Goal: Complete application form: Complete application form

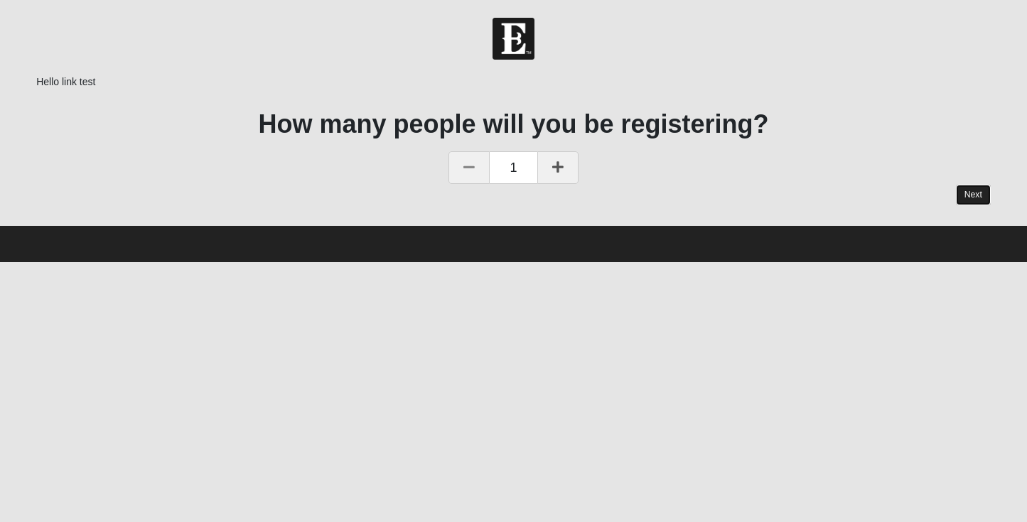
click at [970, 192] on link "Next" at bounding box center [973, 195] width 35 height 21
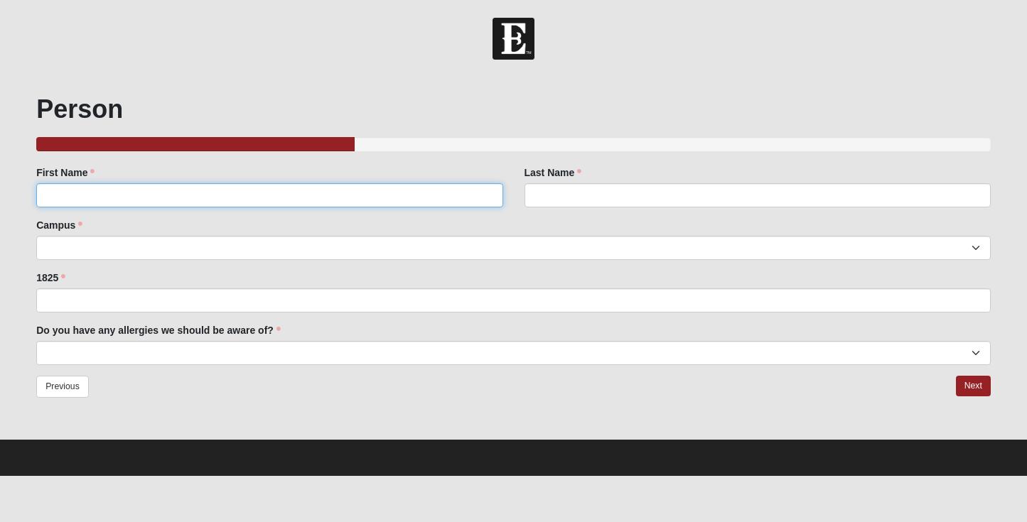
click at [200, 187] on input "First Name" at bounding box center [269, 195] width 466 height 24
type input "[PERSON_NAME]"
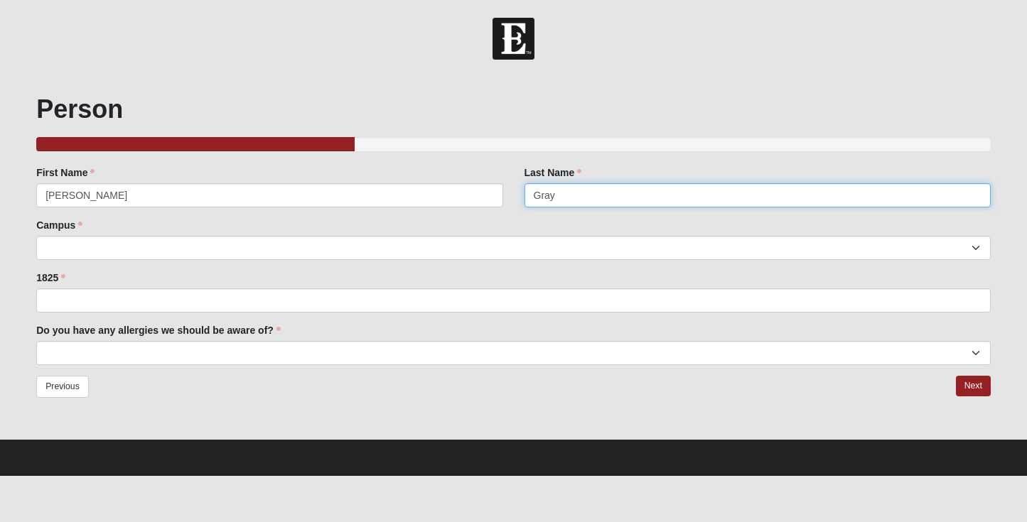
type input "Gray"
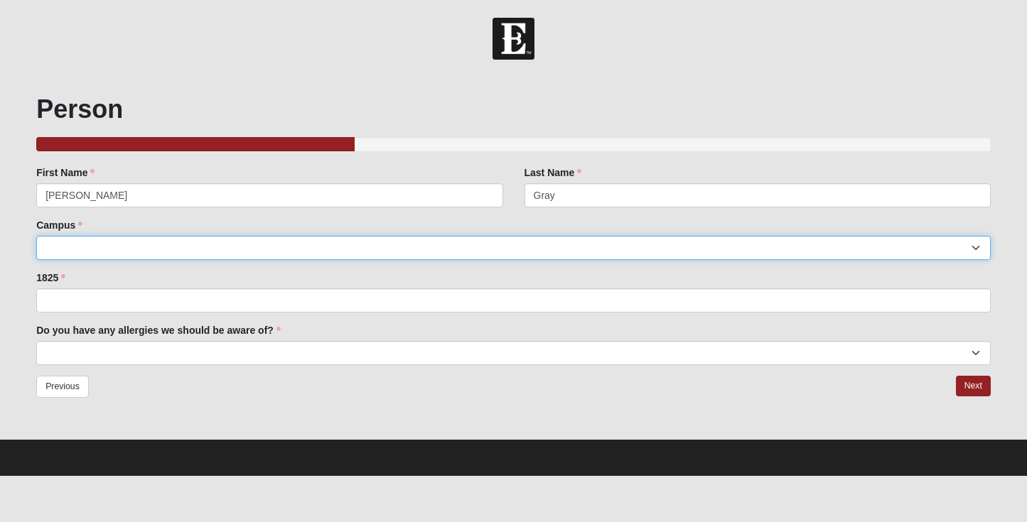
click at [108, 240] on select "[GEOGRAPHIC_DATA] [GEOGRAPHIC_DATA] (Coming Soon) Eleven22 Online [PERSON_NAME]…" at bounding box center [513, 248] width 955 height 24
select select "3"
click at [36, 236] on select "[GEOGRAPHIC_DATA] [GEOGRAPHIC_DATA] (Coming Soon) Eleven22 Online [PERSON_NAME]…" at bounding box center [513, 248] width 955 height 24
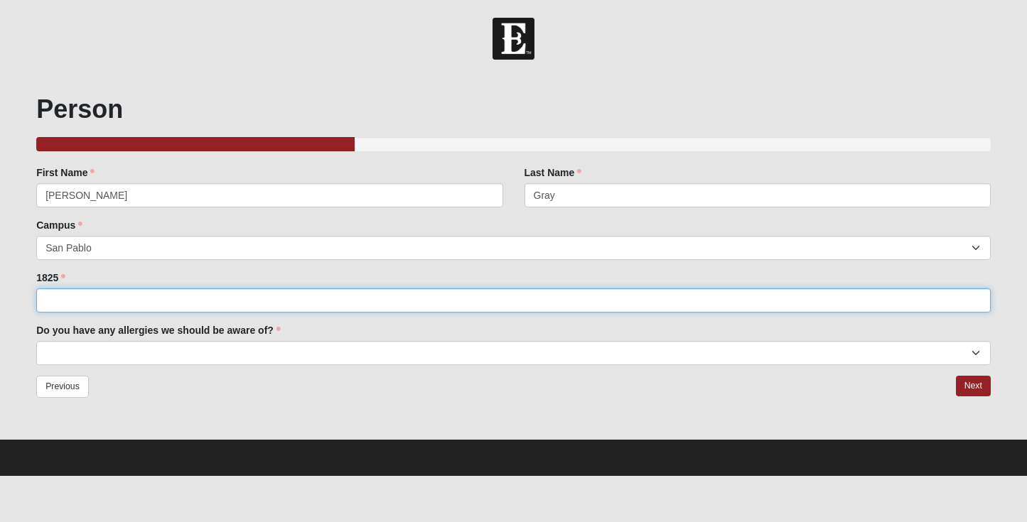
click at [109, 301] on input "1825" at bounding box center [513, 301] width 955 height 24
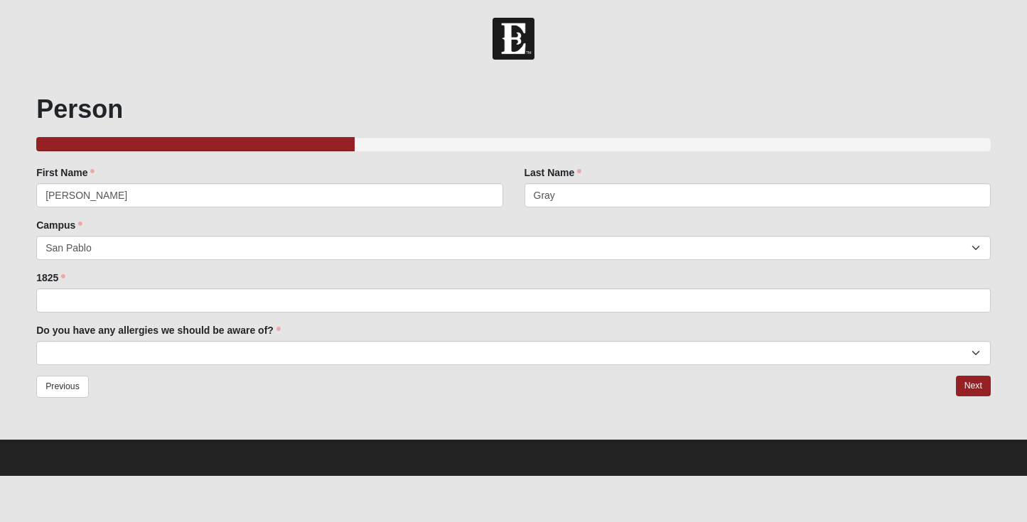
click at [63, 269] on div "Family Member to Register First Name Jessie First Name is required. Last Name G…" at bounding box center [513, 266] width 955 height 200
click at [56, 278] on label "1825" at bounding box center [50, 278] width 29 height 14
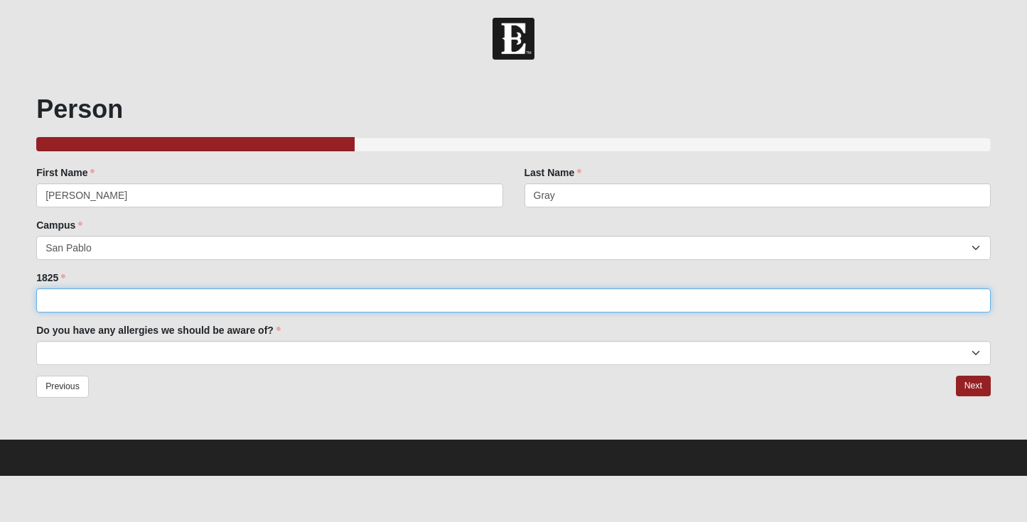
click at [56, 289] on input "1825" at bounding box center [513, 301] width 955 height 24
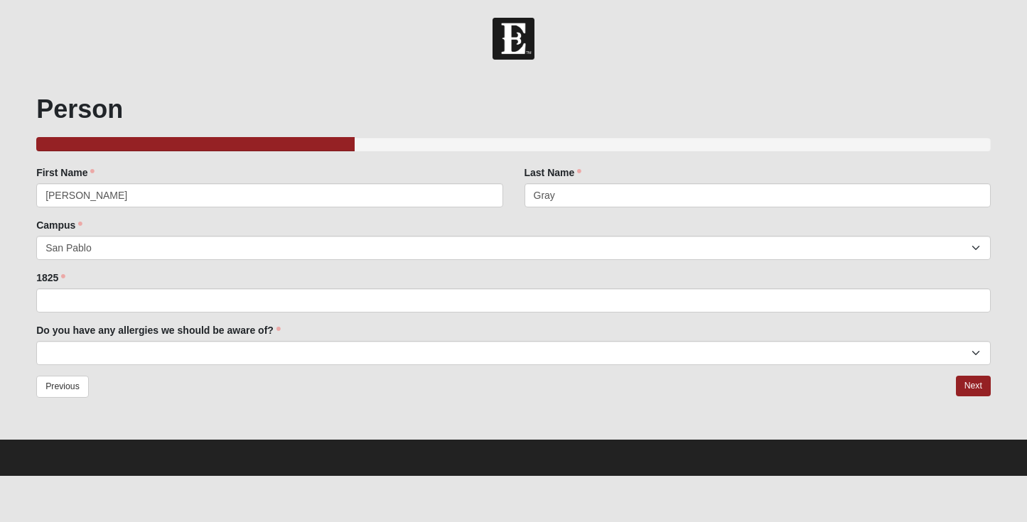
click at [52, 278] on label "1825" at bounding box center [50, 278] width 29 height 14
click at [52, 289] on input "1825" at bounding box center [513, 301] width 955 height 24
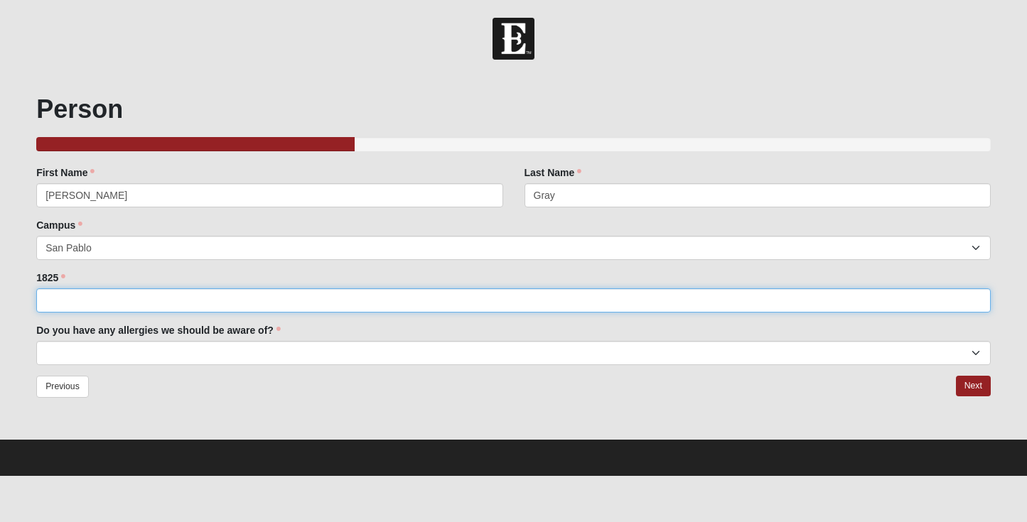
click at [73, 304] on input "1825" at bounding box center [513, 301] width 955 height 24
type input "test"
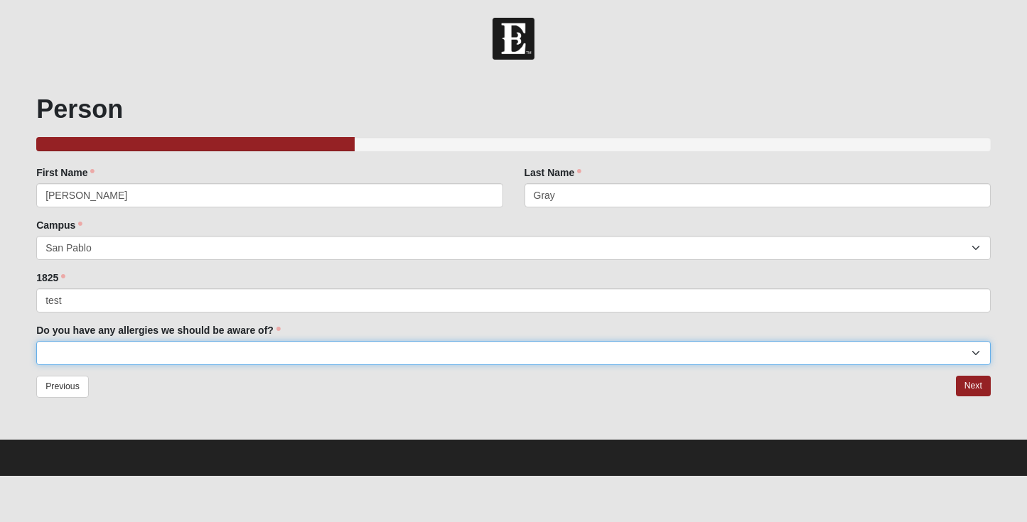
click at [70, 348] on select "test" at bounding box center [513, 353] width 955 height 24
select select "test"
click at [36, 341] on select "test" at bounding box center [513, 353] width 955 height 24
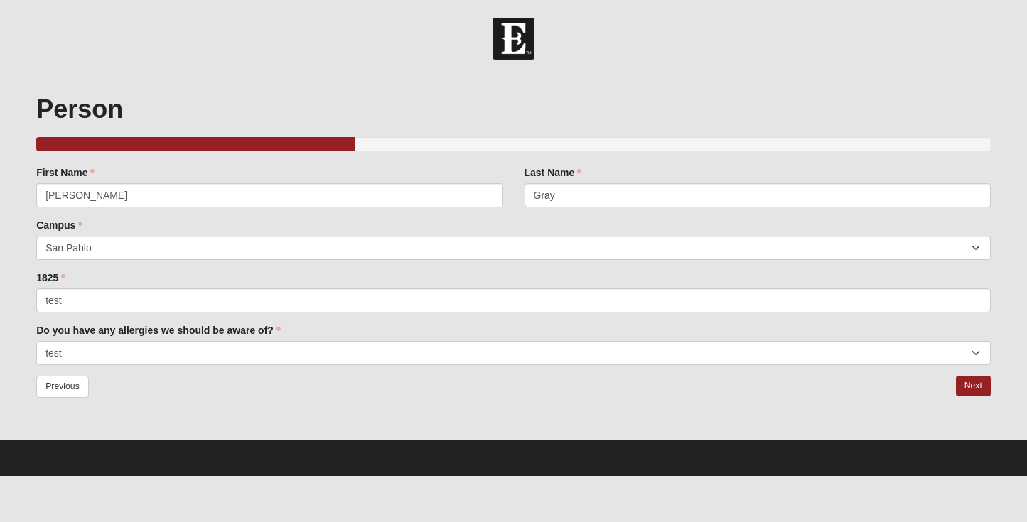
click at [138, 392] on div "Previous Next" at bounding box center [513, 396] width 955 height 41
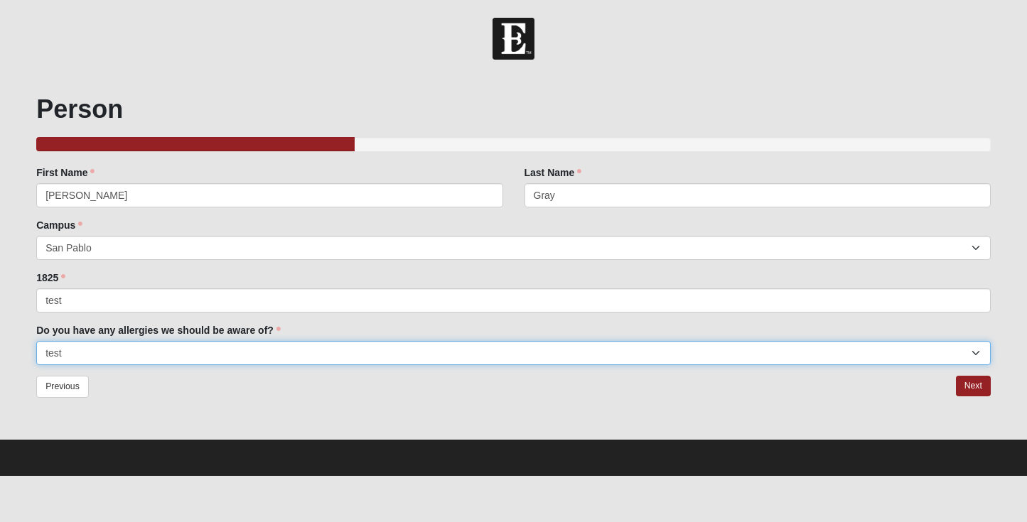
click at [168, 358] on select "test" at bounding box center [513, 353] width 955 height 24
click at [36, 341] on select "test" at bounding box center [513, 353] width 955 height 24
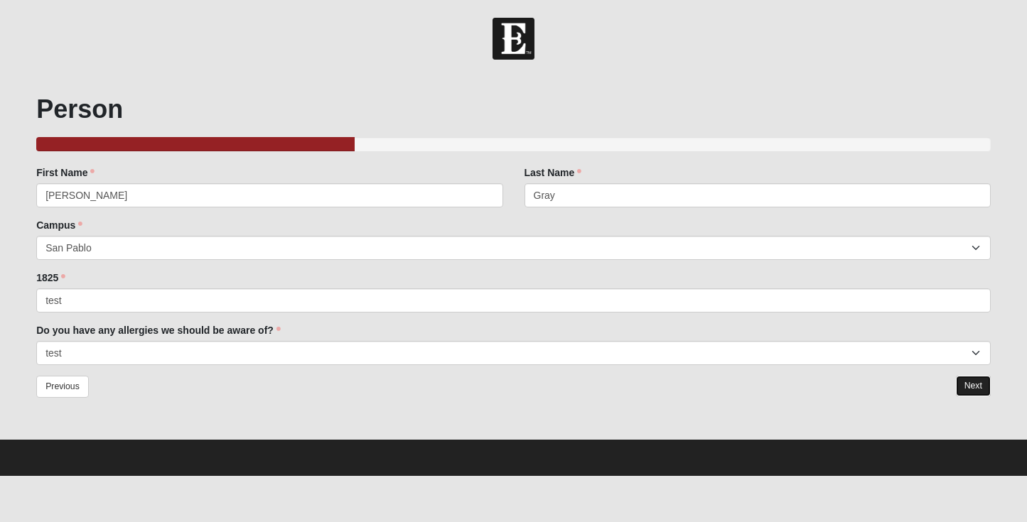
click at [982, 387] on link "Next" at bounding box center [973, 386] width 35 height 21
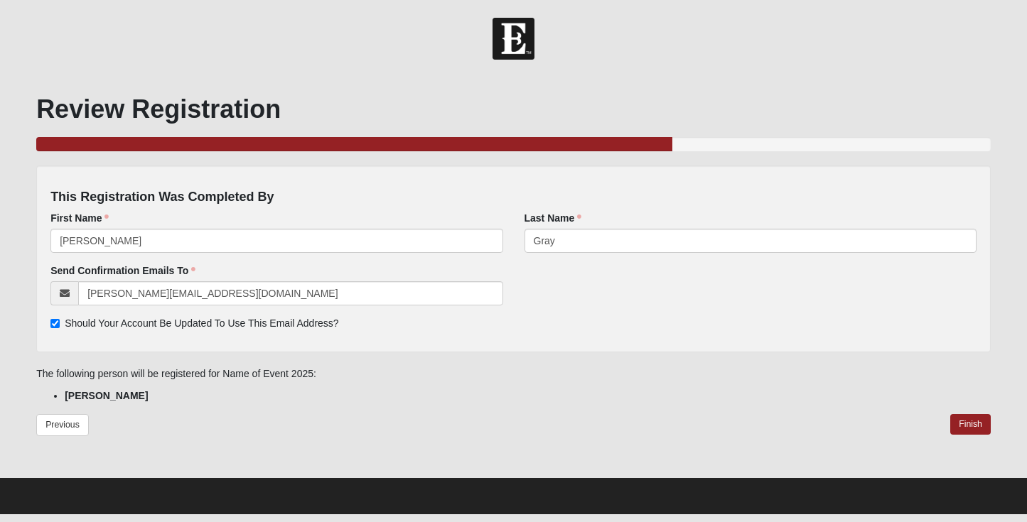
click at [143, 318] on span "Should Your Account Be Updated To Use This Email Address?" at bounding box center [202, 323] width 274 height 11
click at [60, 319] on input "Should Your Account Be Updated To Use This Email Address?" at bounding box center [54, 323] width 9 height 9
checkbox input "false"
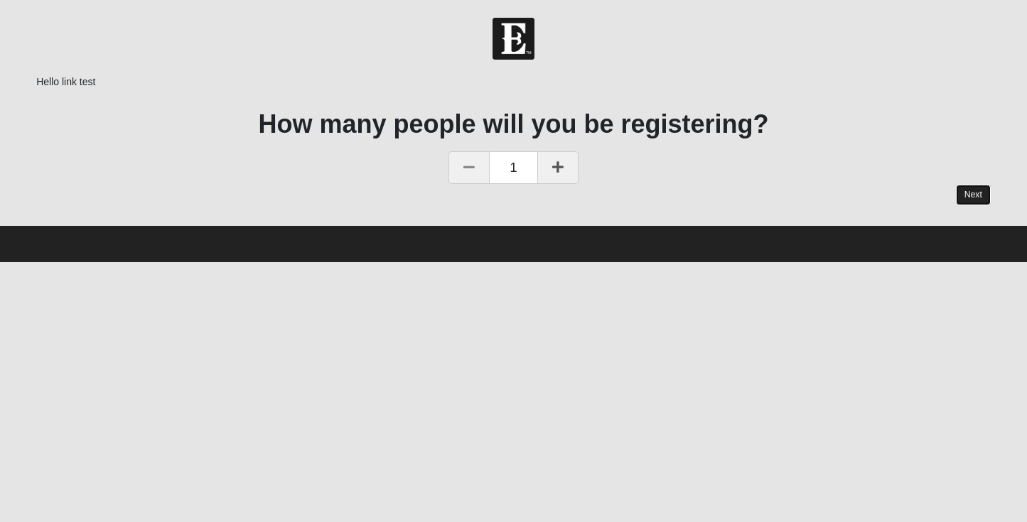
click at [970, 193] on link "Next" at bounding box center [973, 195] width 35 height 21
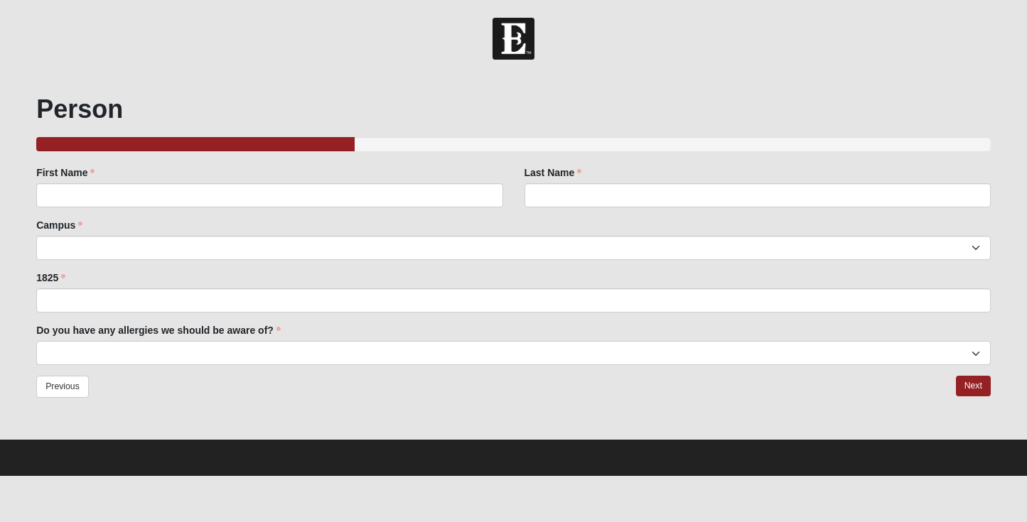
click at [210, 357] on link at bounding box center [513, 353] width 955 height 24
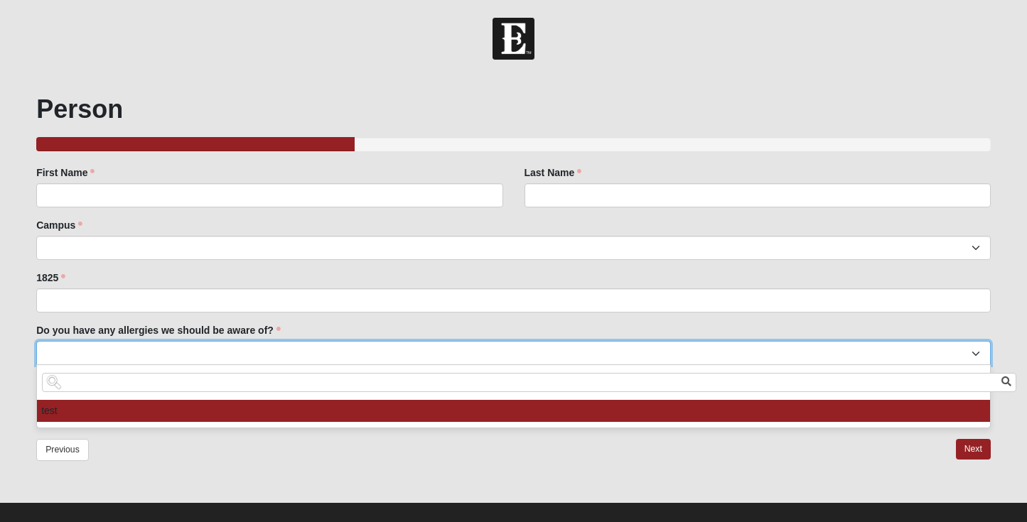
click at [195, 410] on li "test" at bounding box center [513, 411] width 953 height 22
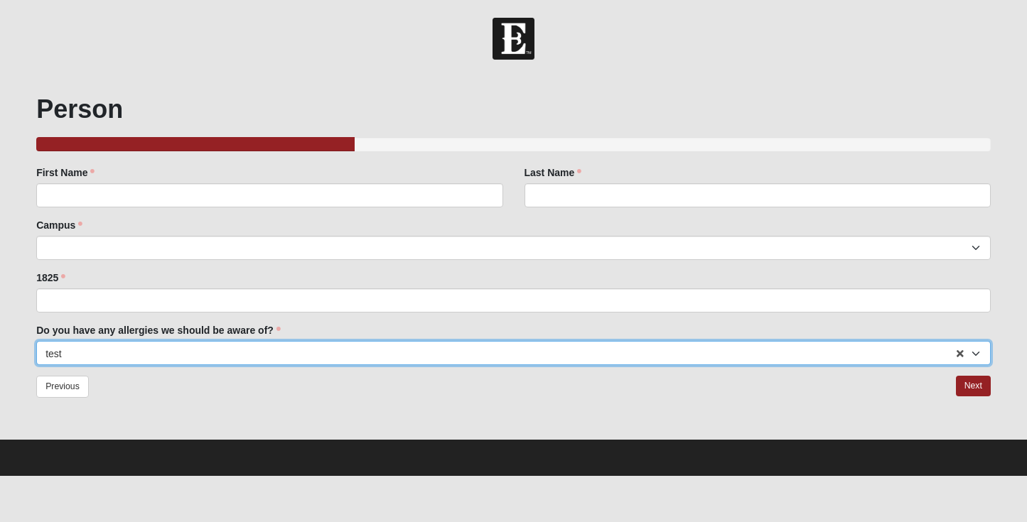
click at [178, 353] on span "test" at bounding box center [508, 354] width 926 height 24
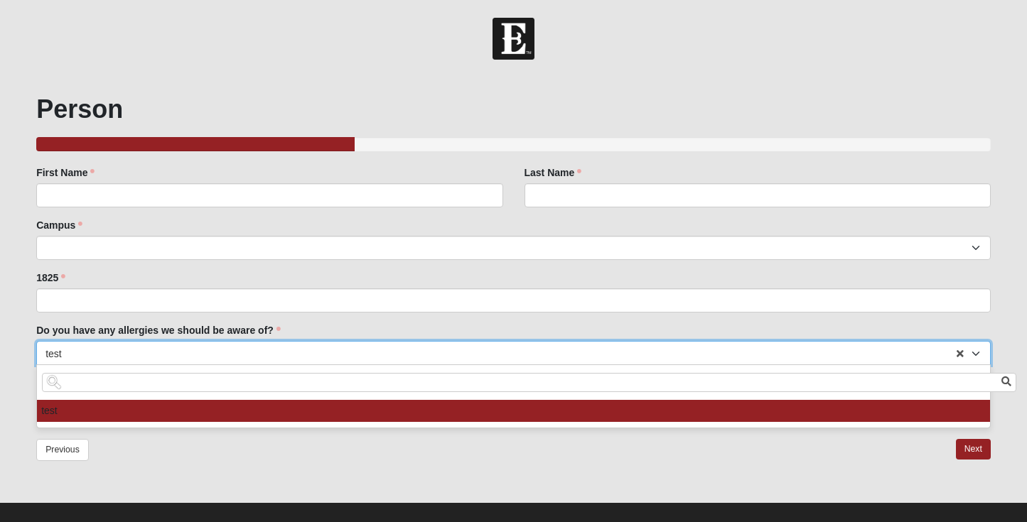
click at [178, 390] on input "search" at bounding box center [529, 382] width 975 height 19
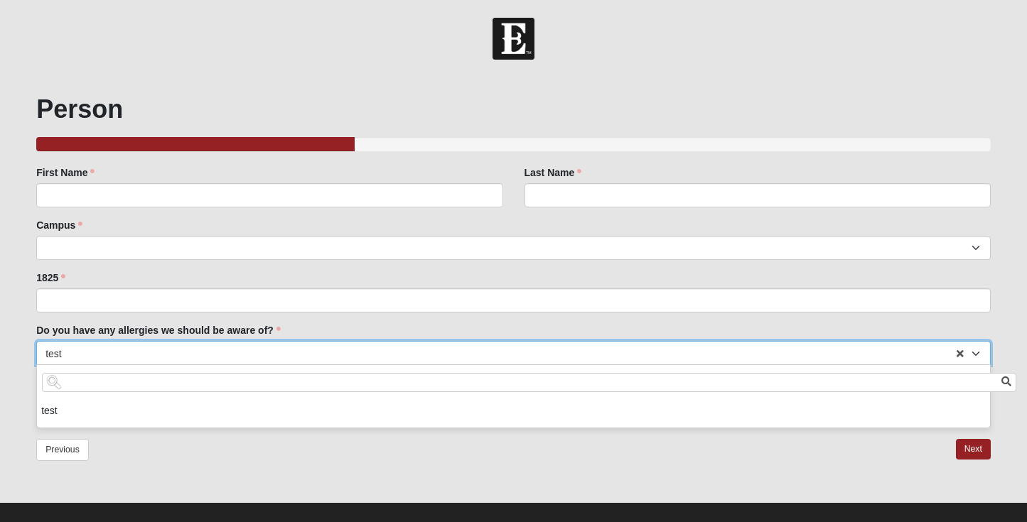
click at [198, 440] on div "Previous Next" at bounding box center [513, 459] width 955 height 41
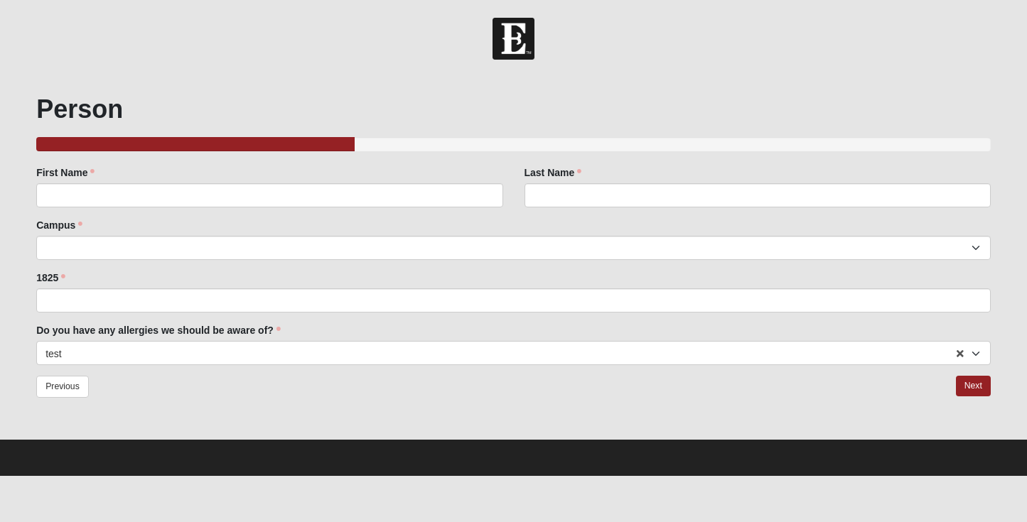
click at [181, 353] on span "test" at bounding box center [508, 354] width 926 height 24
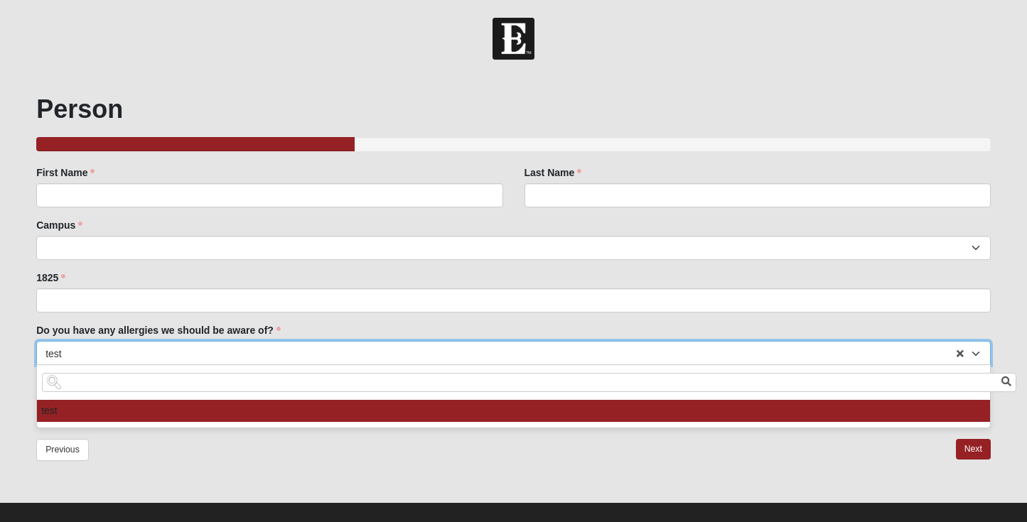
click at [192, 445] on div "Previous Next" at bounding box center [513, 459] width 955 height 41
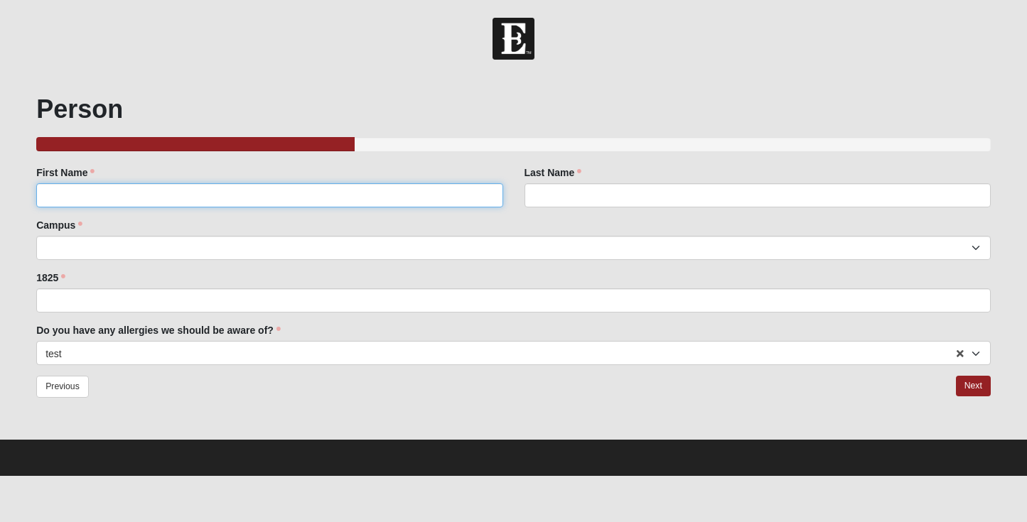
click at [280, 193] on input "First Name" at bounding box center [269, 195] width 466 height 24
type input "[PERSON_NAME]"
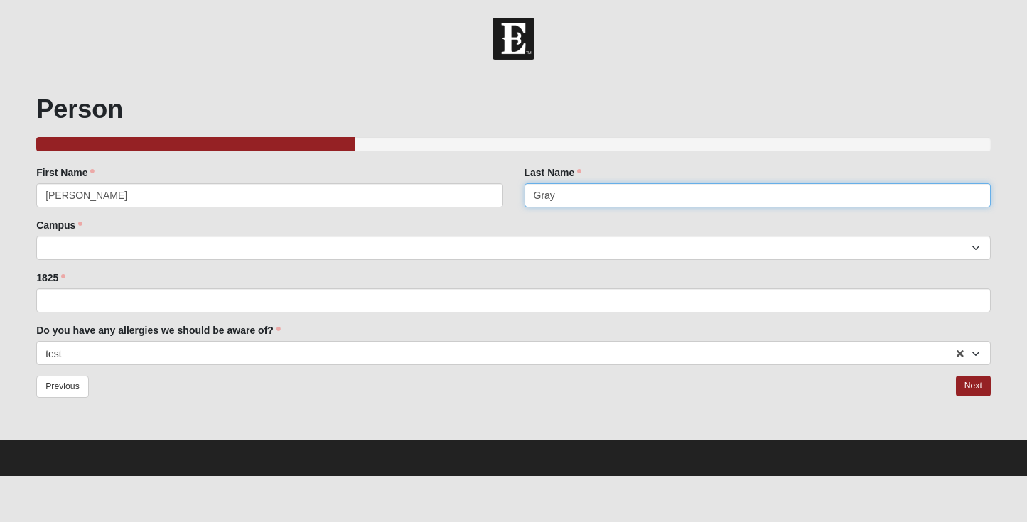
type input "Gray"
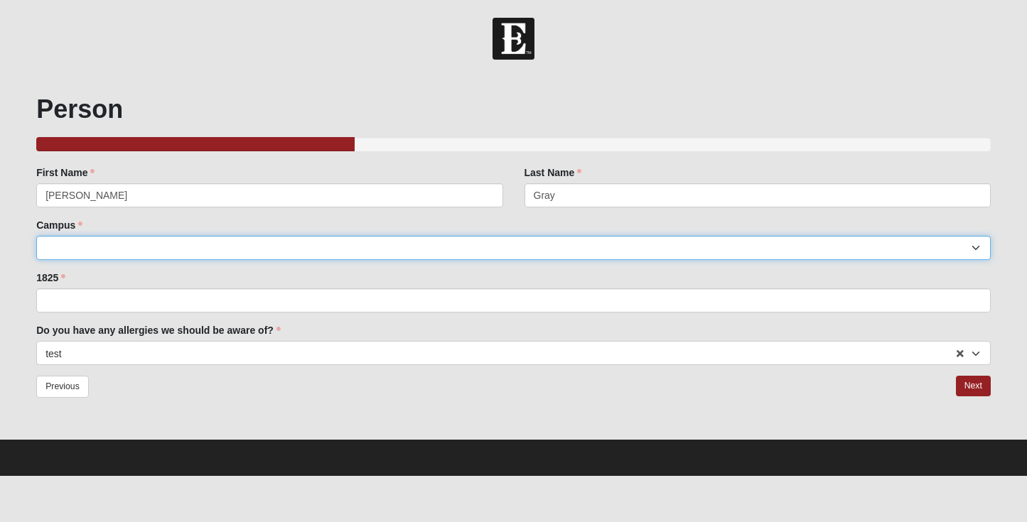
click at [132, 254] on select "Arlington Baymeadows College Park Orlando (Coming Soon) Eleven22 Online Fleming…" at bounding box center [513, 248] width 955 height 24
select select "3"
click at [36, 236] on select "Arlington Baymeadows College Park Orlando (Coming Soon) Eleven22 Online Fleming…" at bounding box center [513, 248] width 955 height 24
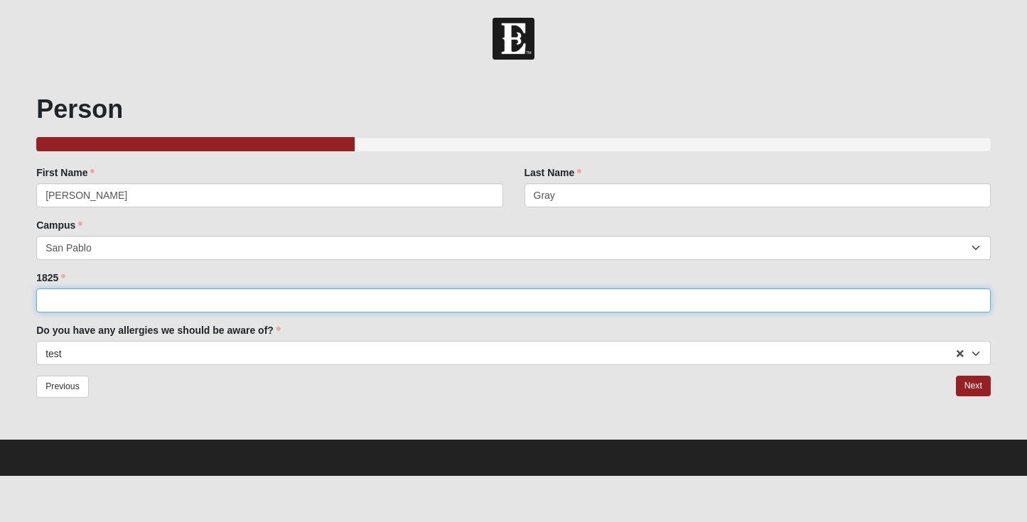
click at [125, 296] on input "1825" at bounding box center [513, 301] width 955 height 24
type input "d"
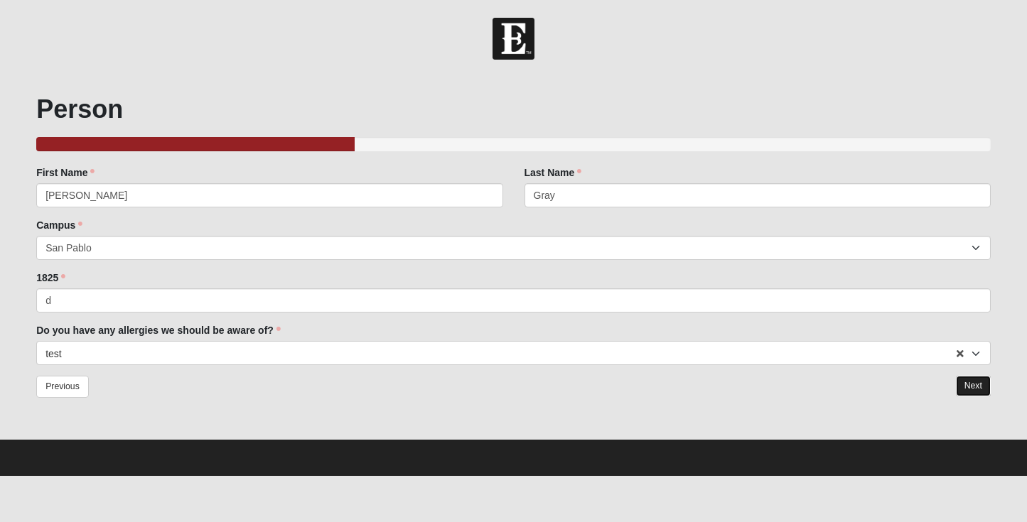
click at [980, 377] on link "Next" at bounding box center [973, 386] width 35 height 21
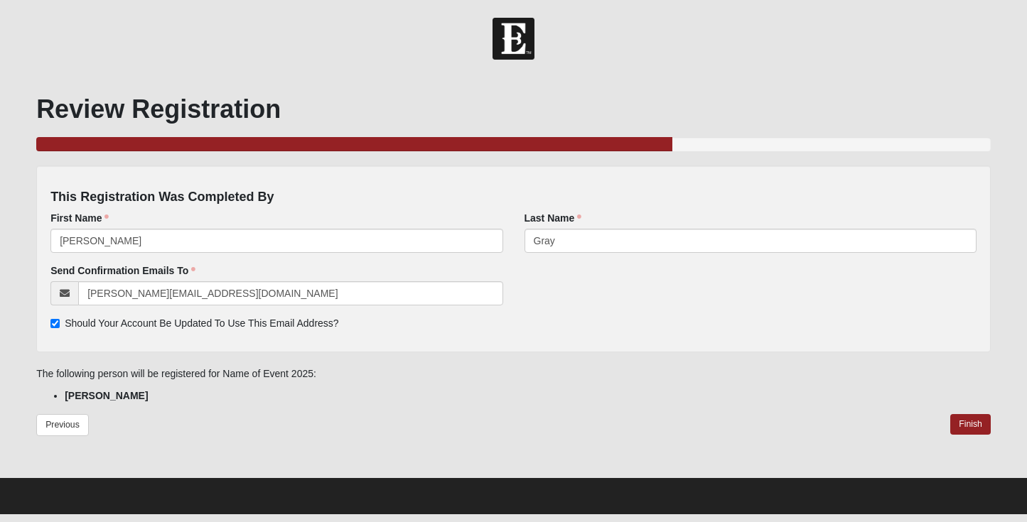
click at [104, 326] on span "Should Your Account Be Updated To Use This Email Address?" at bounding box center [202, 323] width 274 height 11
click at [60, 326] on input "Should Your Account Be Updated To Use This Email Address?" at bounding box center [54, 323] width 9 height 9
checkbox input "false"
click at [979, 426] on link "Finish" at bounding box center [970, 424] width 41 height 21
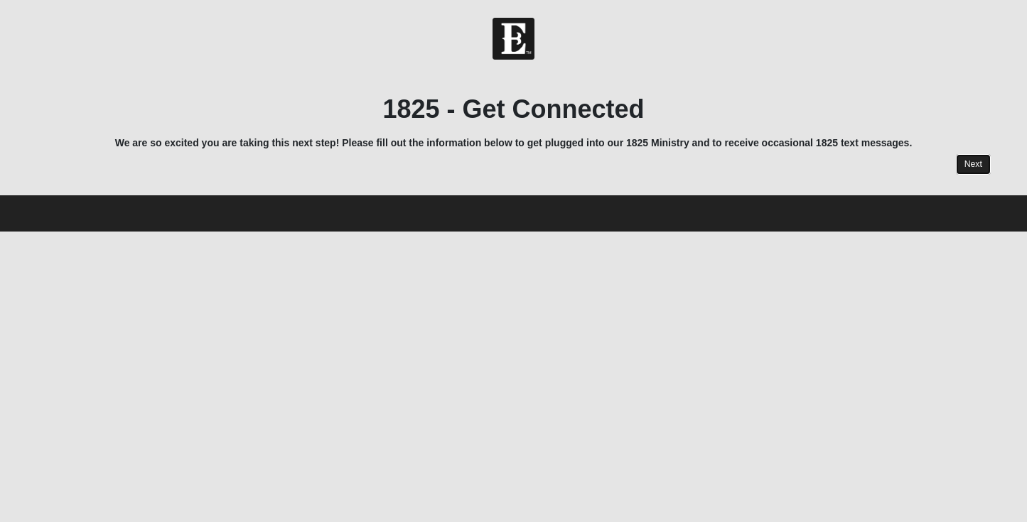
click at [967, 164] on link "Next" at bounding box center [973, 164] width 35 height 21
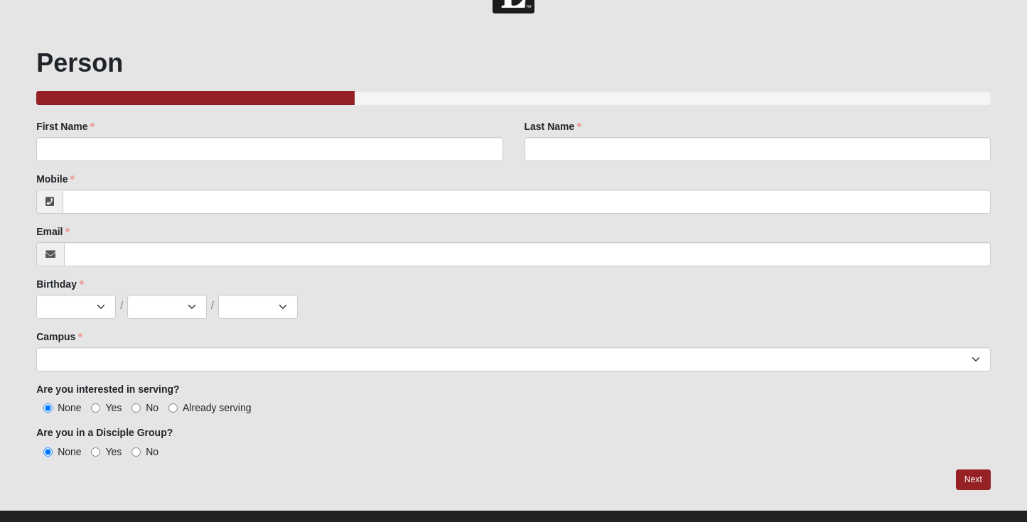
scroll to position [71, 0]
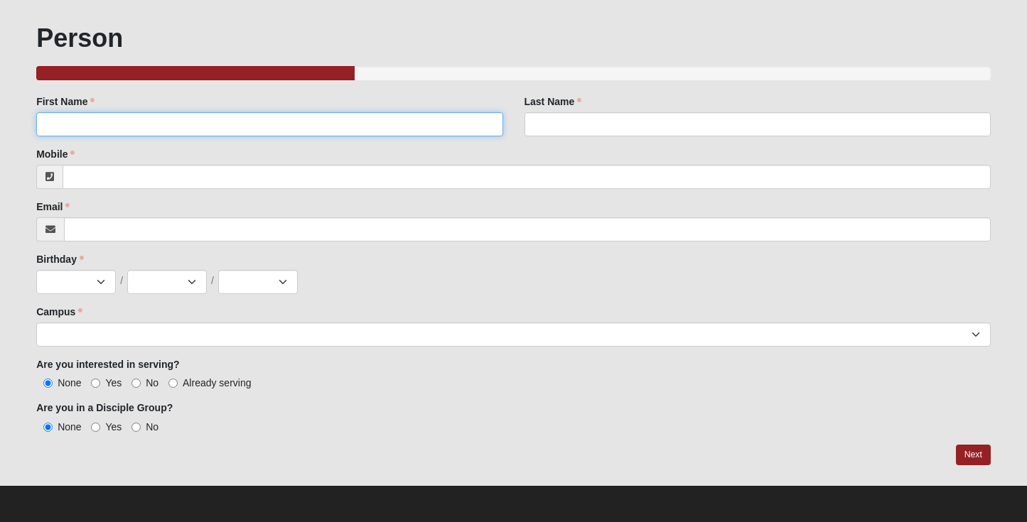
click at [214, 120] on input "First Name" at bounding box center [269, 124] width 466 height 24
type input "[PERSON_NAME]"
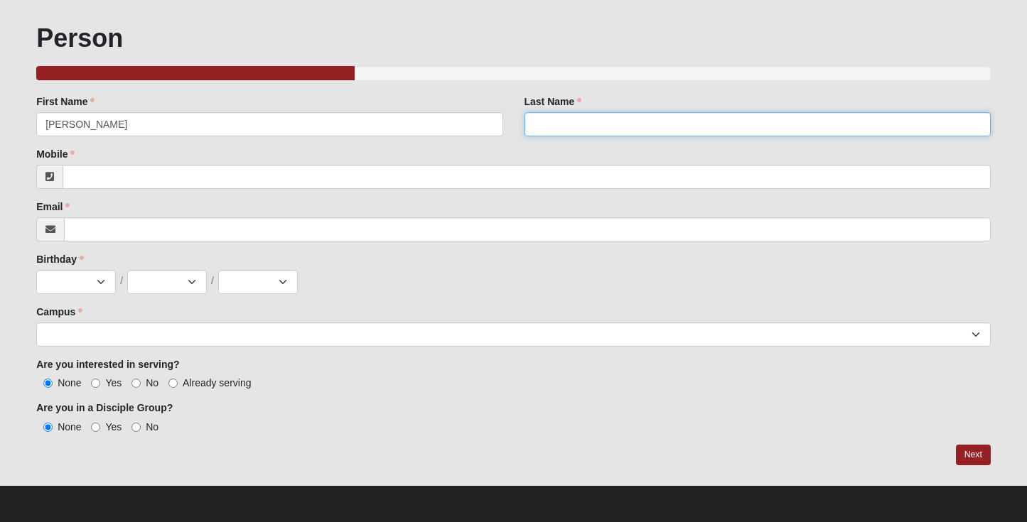
type input "Gray"
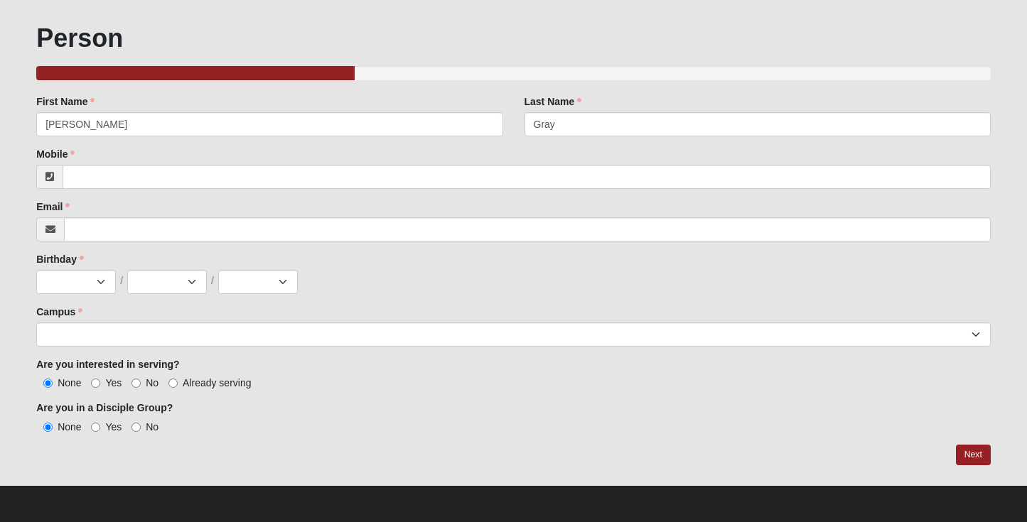
type input "8649919703"
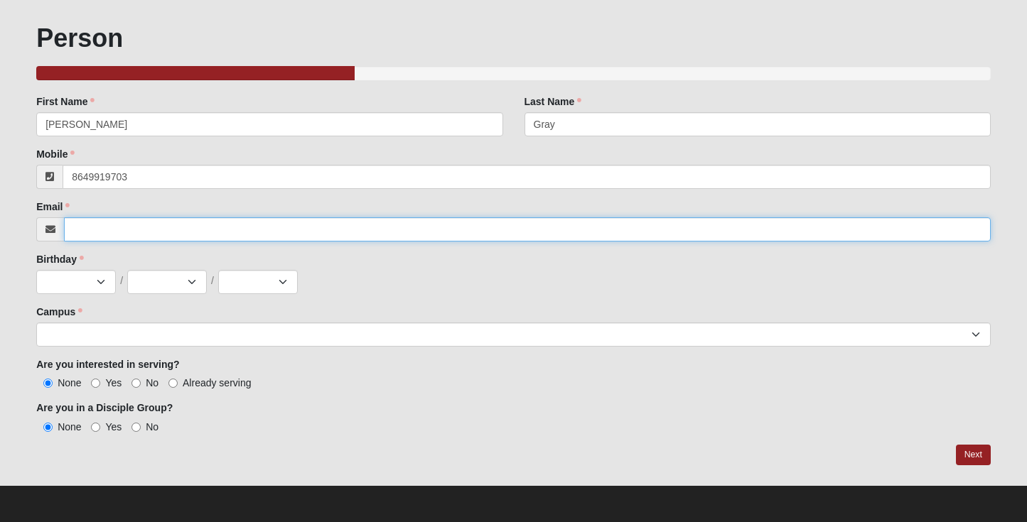
type input "[PERSON_NAME][EMAIL_ADDRESS][DOMAIN_NAME]"
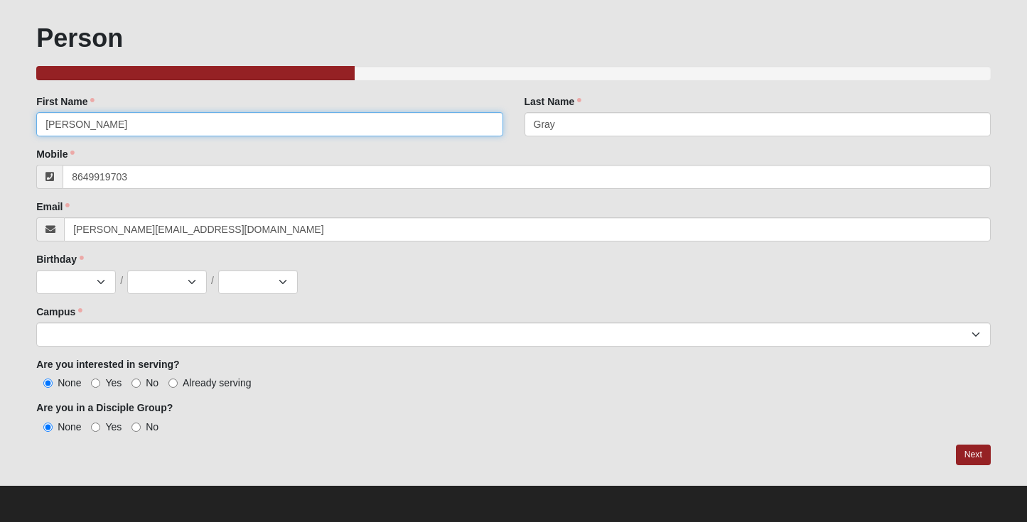
type input "(864) 991-9703"
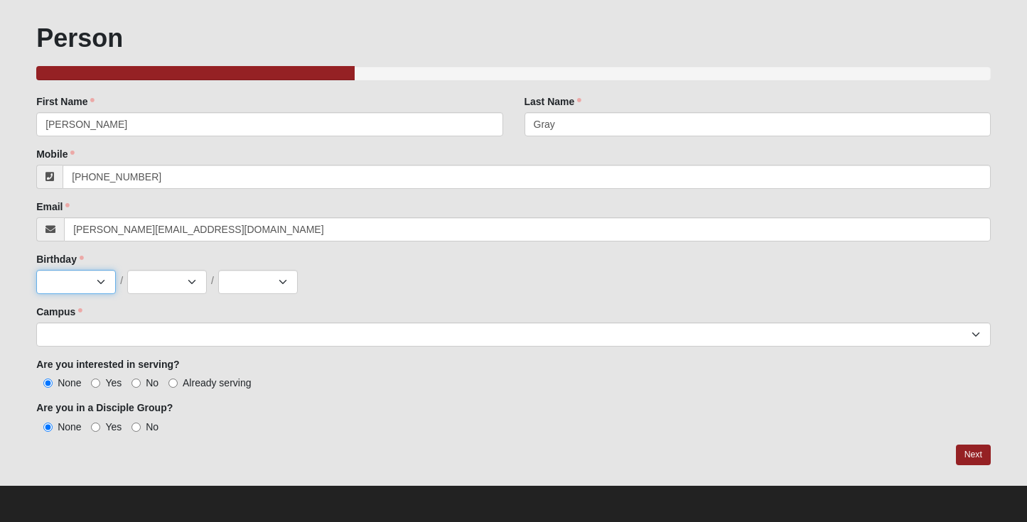
click at [103, 291] on select "Jan Feb Mar Apr May Jun Jul Aug Sep Oct Nov Dec" at bounding box center [76, 282] width 80 height 24
select select "4"
click at [36, 270] on select "Jan Feb Mar Apr May Jun Jul Aug Sep Oct Nov Dec" at bounding box center [76, 282] width 80 height 24
click at [170, 289] on select "1 2 3 4 5 6 7 8 9 10 11 12 13 14 15 16 17 18 19 20 21 22 23 24 25 26 27 28 29 3…" at bounding box center [167, 282] width 80 height 24
select select "25"
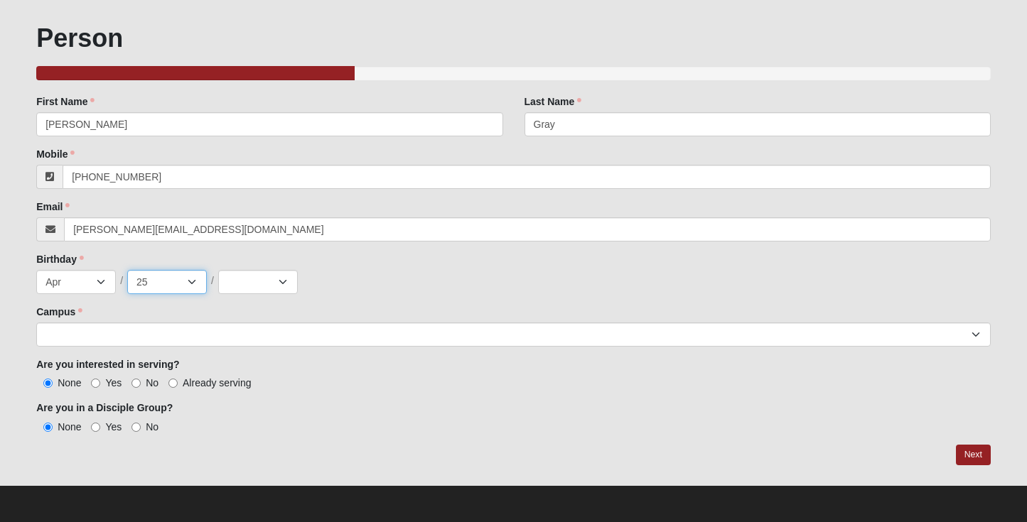
click at [127, 270] on select "1 2 3 4 5 6 7 8 9 10 11 12 13 14 15 16 17 18 19 20 21 22 23 24 25 26 27 28 29 3…" at bounding box center [167, 282] width 80 height 24
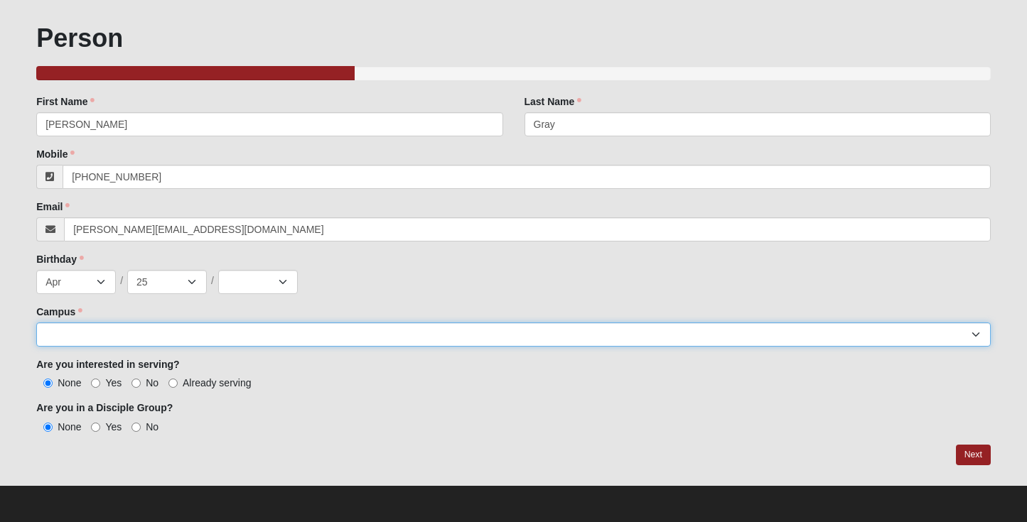
click at [134, 331] on select "Arlington Baymeadows College Park Orlando (Coming Soon) Eleven22 Online Fleming…" at bounding box center [513, 335] width 955 height 24
select select "3"
click at [36, 323] on select "Arlington Baymeadows College Park Orlando (Coming Soon) Eleven22 Online Fleming…" at bounding box center [513, 335] width 955 height 24
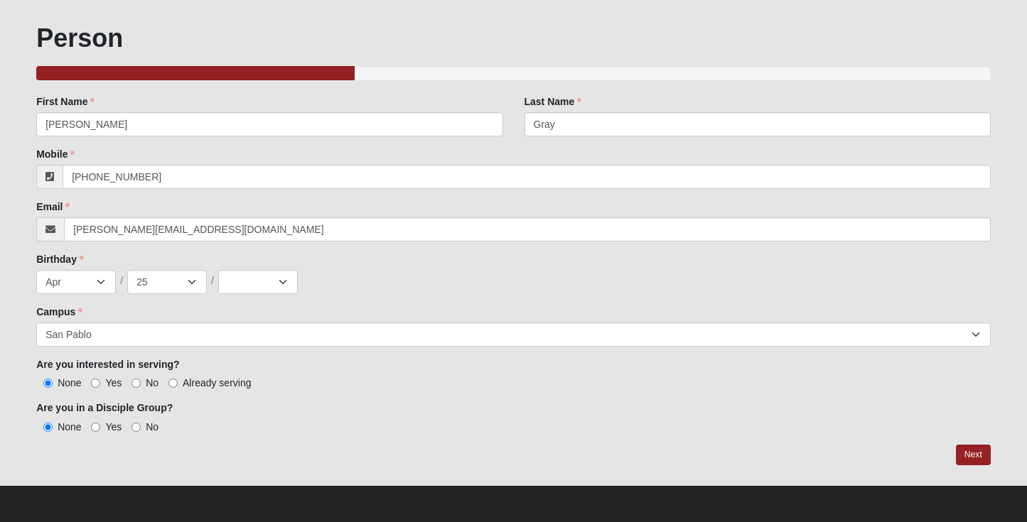
click at [106, 381] on span "Yes" at bounding box center [113, 382] width 16 height 11
click at [100, 381] on input "Yes" at bounding box center [95, 383] width 9 height 9
radio input "true"
click at [980, 456] on link "Next" at bounding box center [973, 455] width 35 height 21
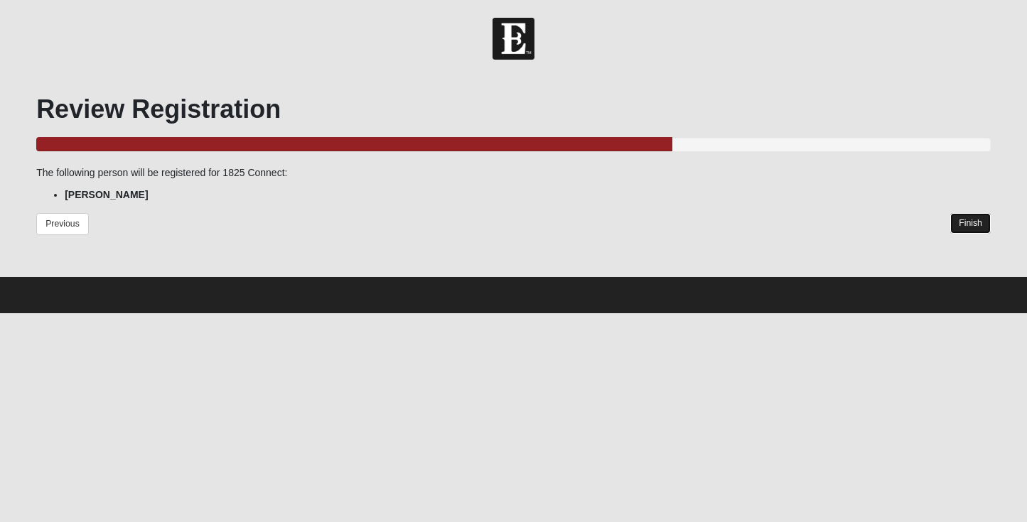
click at [975, 225] on link "Finish" at bounding box center [970, 223] width 41 height 21
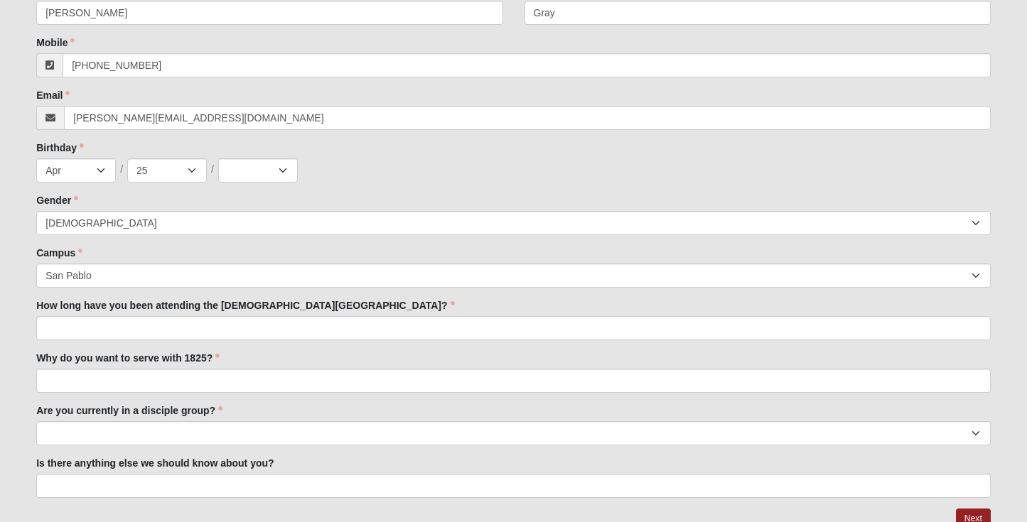
scroll to position [549, 0]
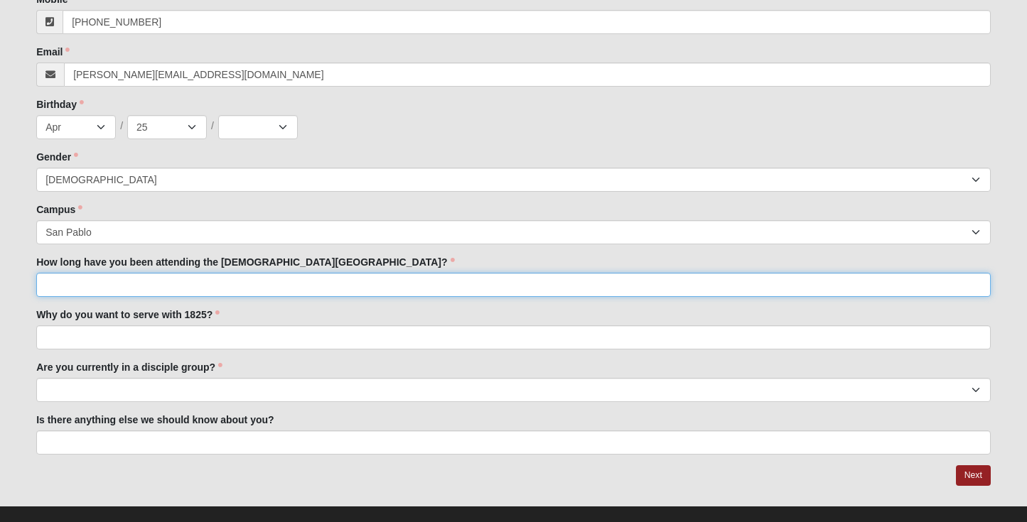
click at [108, 273] on input "How long have you been attending the [DEMOGRAPHIC_DATA][GEOGRAPHIC_DATA]?" at bounding box center [513, 285] width 955 height 24
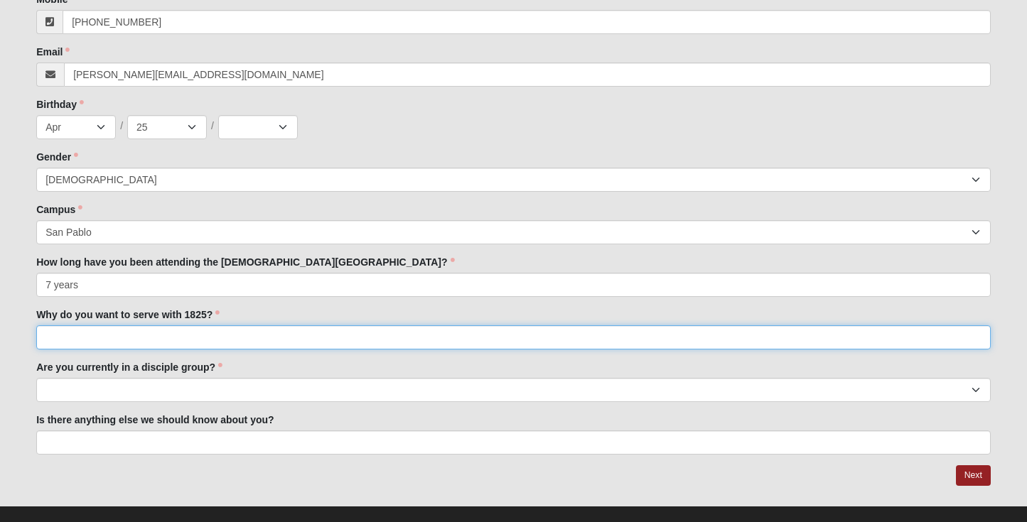
click at [134, 326] on input "Why do you want to serve with 1825?" at bounding box center [513, 338] width 955 height 24
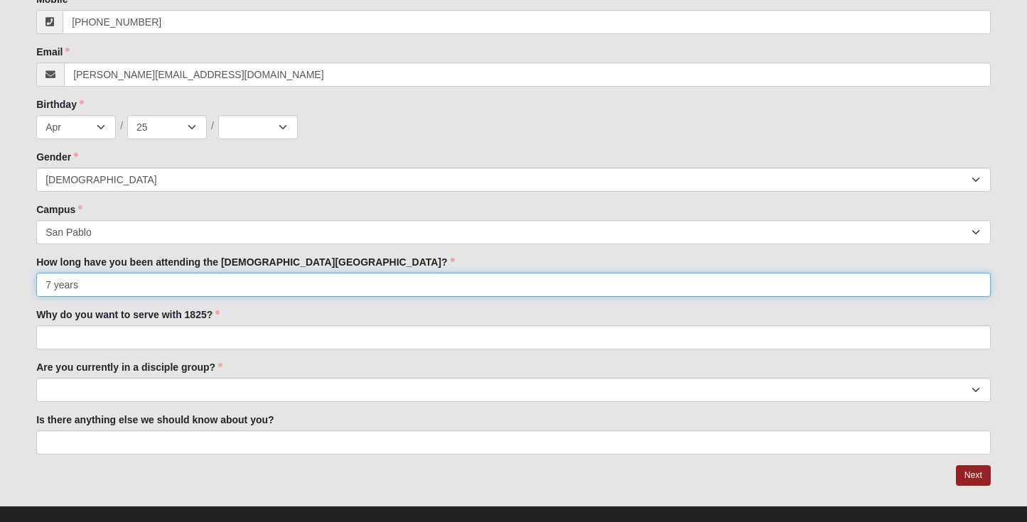
drag, startPoint x: 106, startPoint y: 267, endPoint x: 7, endPoint y: 267, distance: 98.8
click at [7, 267] on form "Header Login Hello [PERSON_NAME] My Account Log Out Navigation 1825 Serve Inter…" at bounding box center [513, 5] width 1027 height 1075
type input "test"
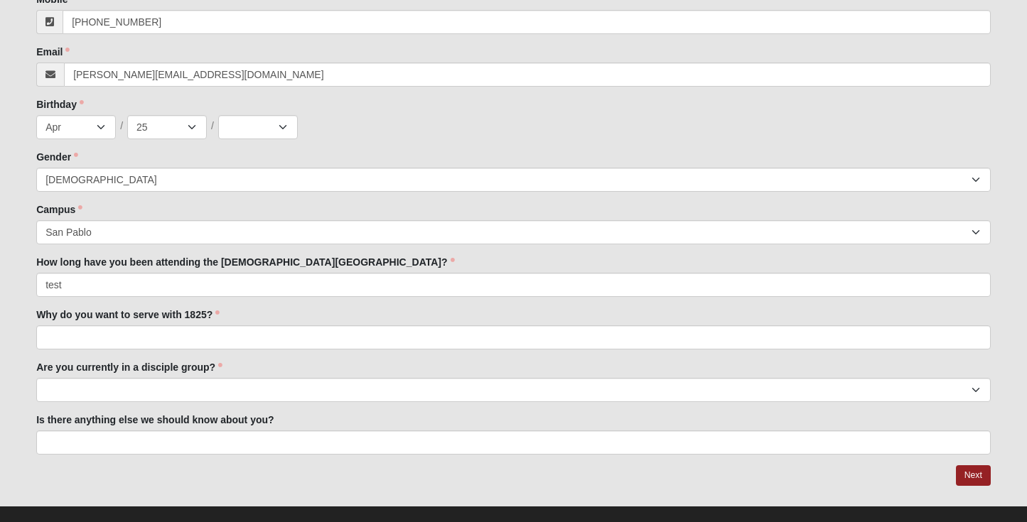
click at [12, 267] on form "Header Login Hello [PERSON_NAME] My Account Log Out Navigation 1825 Serve Inter…" at bounding box center [513, 5] width 1027 height 1075
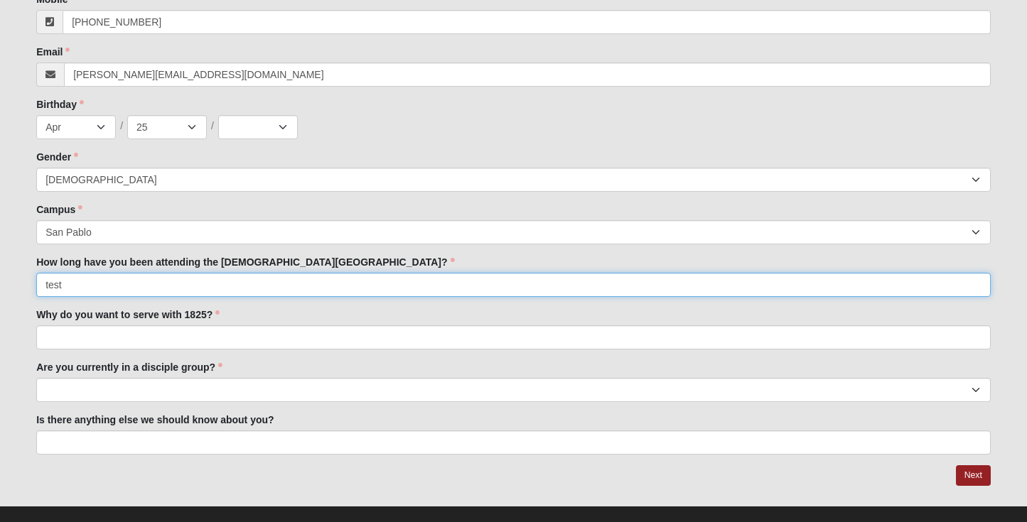
click at [59, 273] on input "test" at bounding box center [513, 285] width 955 height 24
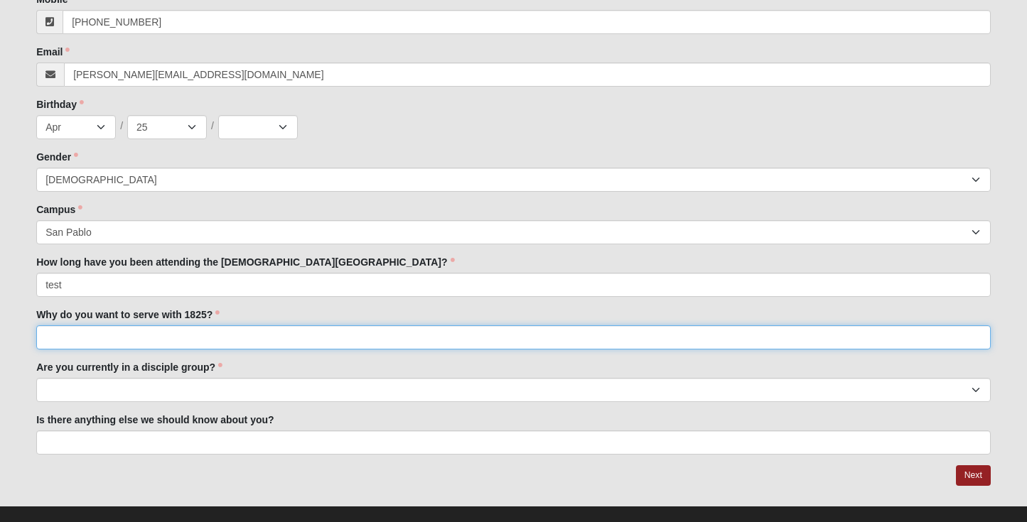
click at [82, 326] on input "Why do you want to serve with 1825?" at bounding box center [513, 338] width 955 height 24
paste input "test"
type input "test"
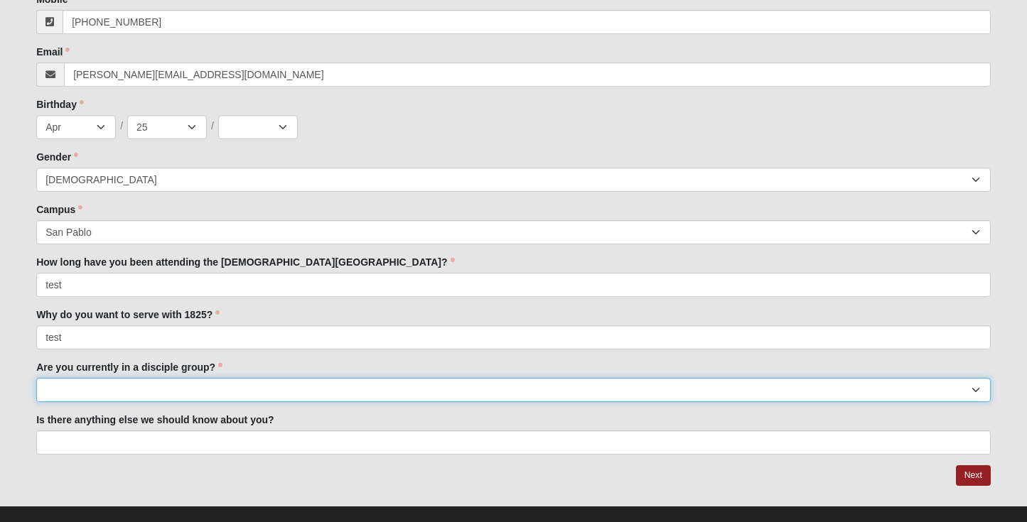
click at [115, 378] on select "Yes No" at bounding box center [513, 390] width 955 height 24
paste select "Yes"
click at [117, 378] on select "Yes No" at bounding box center [513, 390] width 955 height 24
select select "Yes"
click at [36, 378] on select "Yes No" at bounding box center [513, 390] width 955 height 24
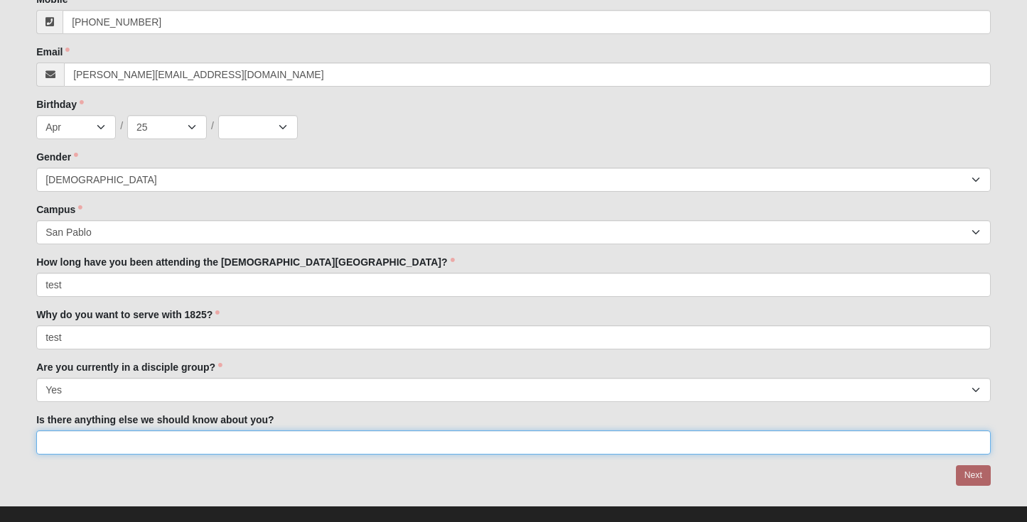
click at [128, 431] on input "Is there anything else we should know about you?" at bounding box center [513, 443] width 955 height 24
paste input "test"
type input "test"
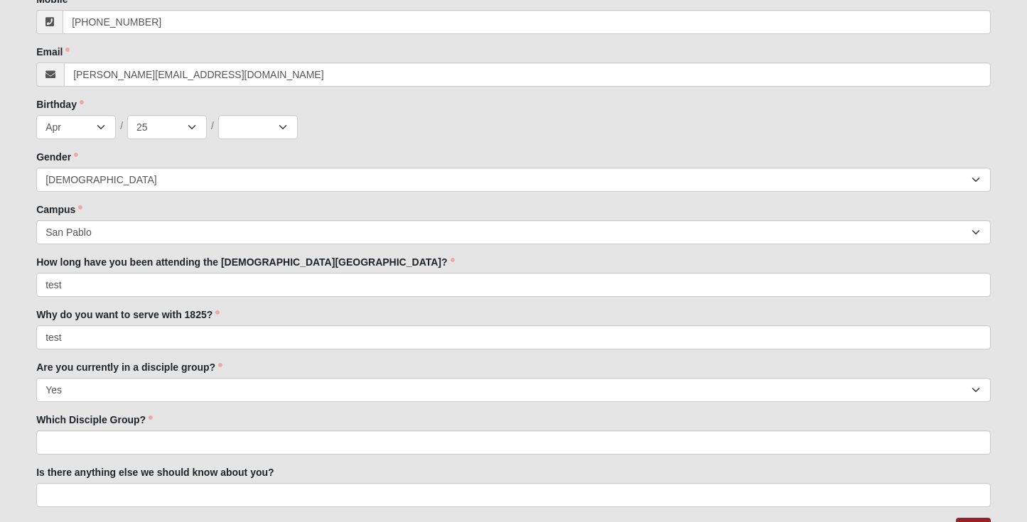
scroll to position [602, 0]
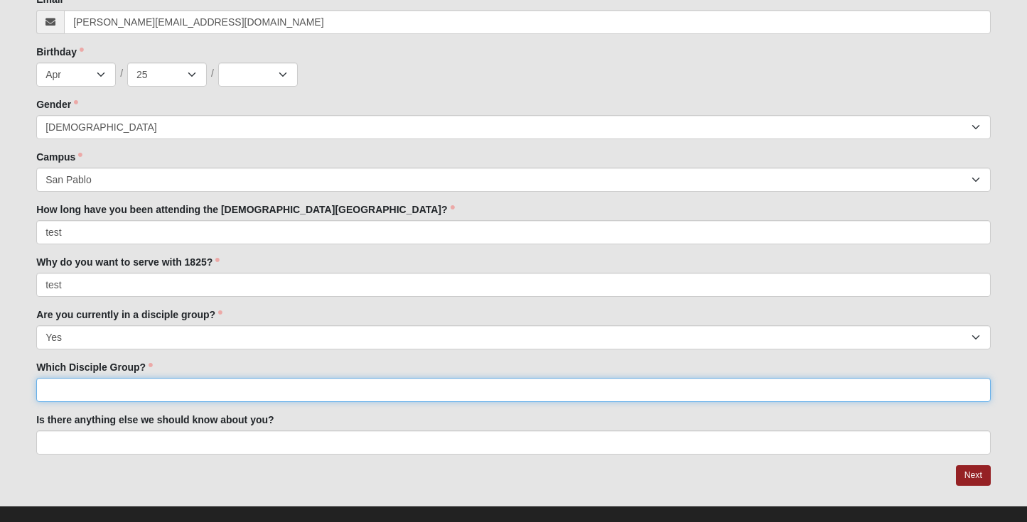
click at [235, 378] on input "Which Disciple Group?" at bounding box center [513, 390] width 955 height 24
paste input "test"
type input "test"
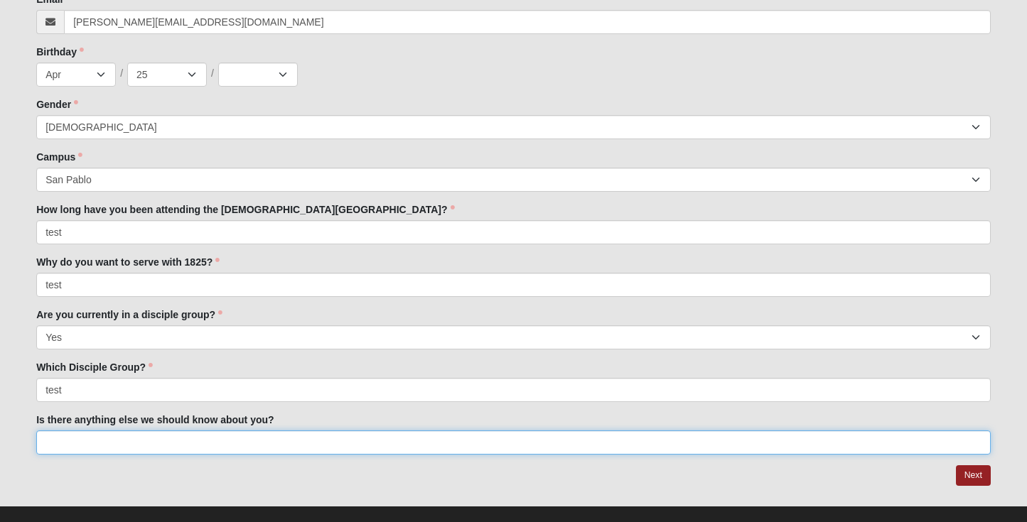
click at [252, 431] on input "Is there anything else we should know about you?" at bounding box center [513, 443] width 955 height 24
paste input "test"
type input "test"
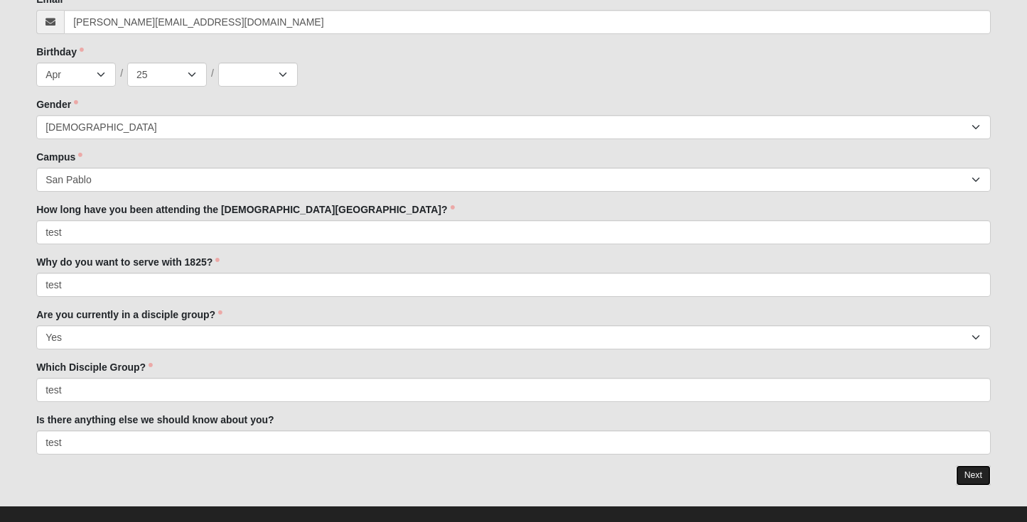
click at [977, 466] on link "Next" at bounding box center [973, 476] width 35 height 21
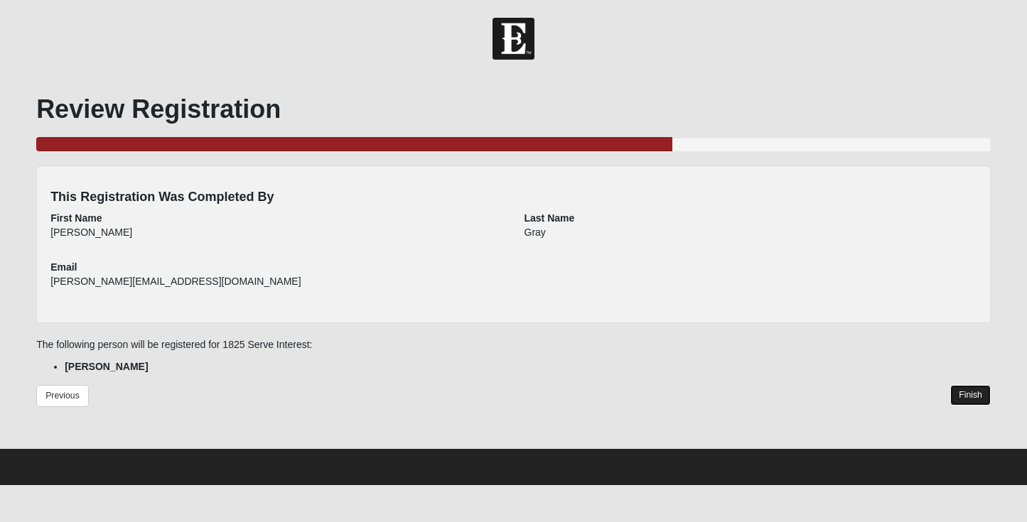
click at [964, 394] on link "Finish" at bounding box center [970, 395] width 41 height 21
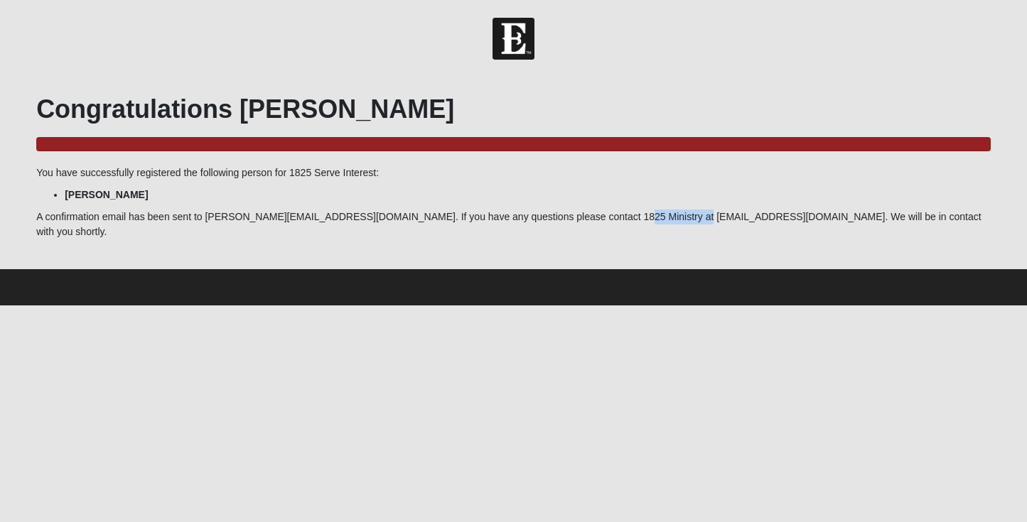
drag, startPoint x: 653, startPoint y: 220, endPoint x: 573, endPoint y: 218, distance: 79.6
click at [573, 218] on p "A confirmation email has been sent to jessie.gray@coe22.com. If you have any qu…" at bounding box center [513, 225] width 955 height 30
copy p "1825@coe22.com"
